Goal: Task Accomplishment & Management: Complete application form

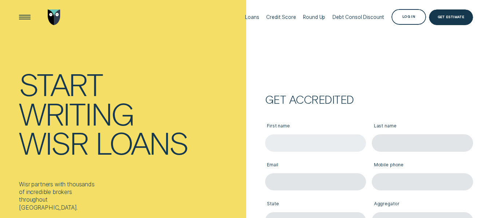
click at [305, 144] on input "First name" at bounding box center [315, 142] width 101 height 17
paste input "[PERSON_NAME]"
type input "[PERSON_NAME]"
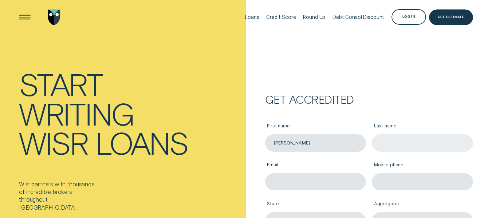
click at [391, 148] on input "Last name" at bounding box center [422, 142] width 101 height 17
paste input "[PERSON_NAME]"
click at [416, 141] on input "[PERSON_NAME]" at bounding box center [422, 142] width 101 height 17
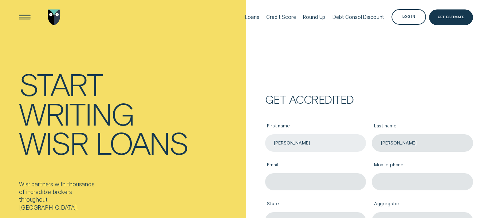
type input "[PERSON_NAME]"
click at [298, 140] on input "[PERSON_NAME]" at bounding box center [315, 142] width 101 height 17
type input "K"
click at [411, 143] on input "[PERSON_NAME]" at bounding box center [422, 142] width 101 height 17
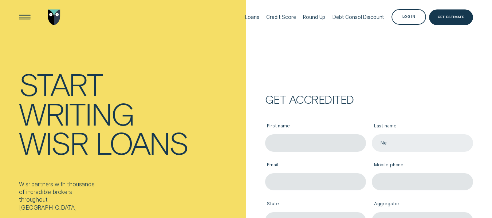
type input "N"
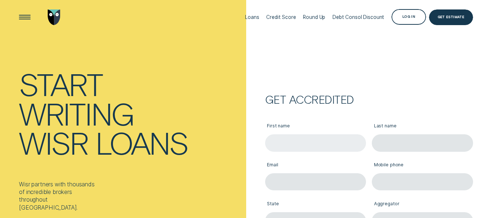
click at [288, 141] on input "First name" at bounding box center [315, 142] width 101 height 17
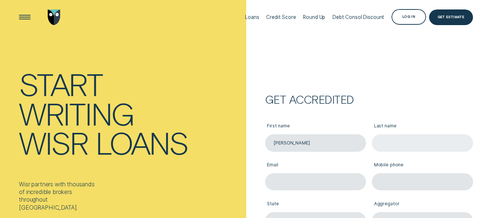
type input "[PERSON_NAME]"
click at [384, 144] on input "Last name" at bounding box center [422, 142] width 101 height 17
type input "[PERSON_NAME]"
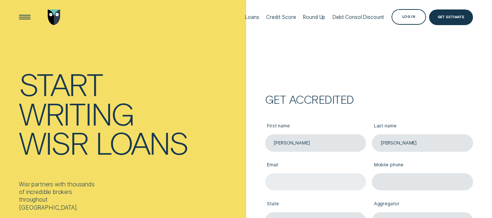
click at [312, 178] on input "Email" at bounding box center [315, 181] width 101 height 17
paste input "[EMAIL_ADDRESS][DOMAIN_NAME]"
type input "[EMAIL_ADDRESS][DOMAIN_NAME]"
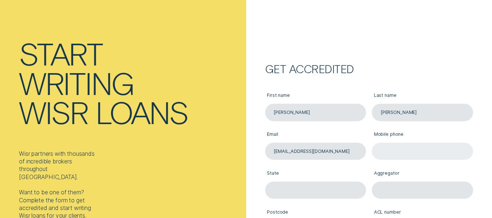
scroll to position [73, 0]
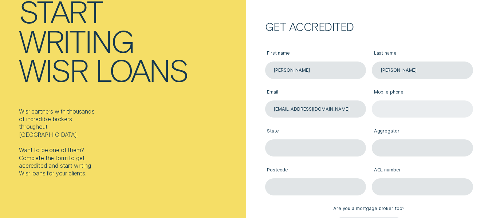
click at [385, 102] on input "Mobile phone" at bounding box center [422, 109] width 101 height 17
paste input "0406 242 395"
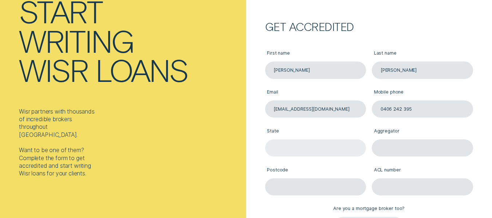
type input "0406 242 395"
click at [280, 149] on input "State" at bounding box center [315, 148] width 101 height 17
type input "[GEOGRAPHIC_DATA]"
type input "2138"
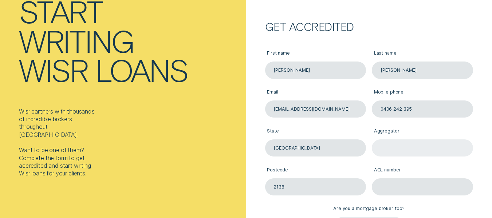
click at [409, 148] on input "Aggregator" at bounding box center [422, 148] width 101 height 17
type input "Connective Broker Services Pty Ltd"
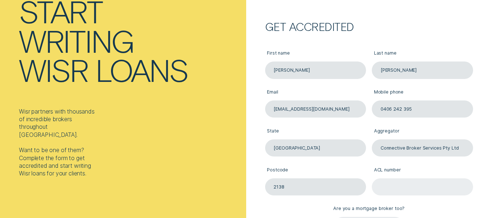
click at [395, 190] on input "ACL number" at bounding box center [422, 187] width 101 height 17
type input "383528"
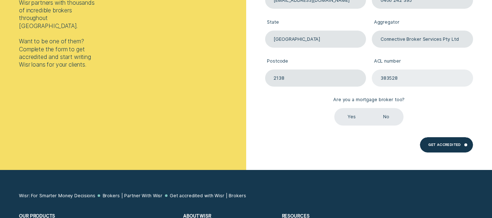
scroll to position [182, 0]
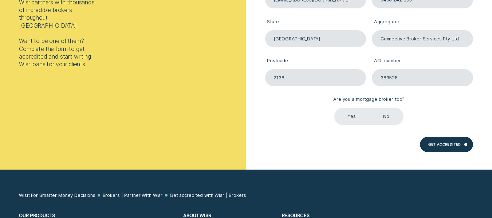
click at [352, 119] on label "Yes" at bounding box center [352, 116] width 35 height 17
click at [335, 108] on input "Yes" at bounding box center [335, 108] width 0 height 0
click at [445, 144] on div "Get Accredited" at bounding box center [445, 145] width 32 height 3
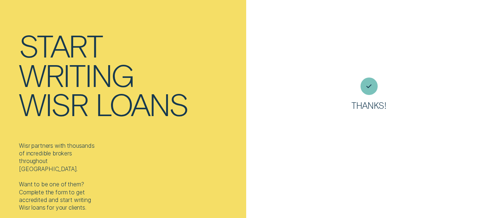
scroll to position [0, 0]
